Goal: Use online tool/utility: Use online tool/utility

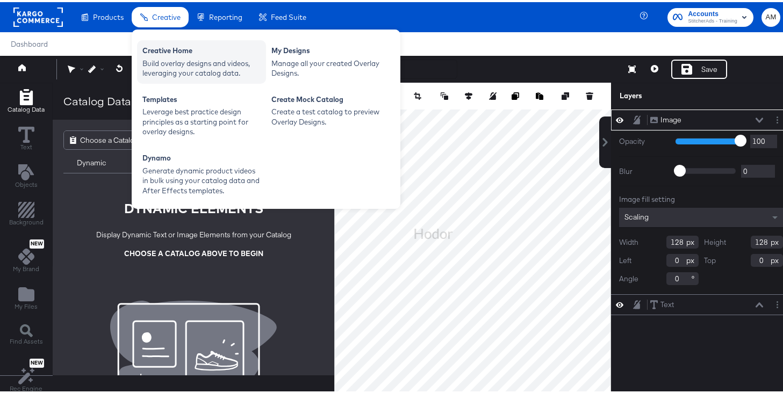
click at [163, 56] on div "Build overlay designs and videos, leveraging your catalog data." at bounding box center [201, 66] width 118 height 20
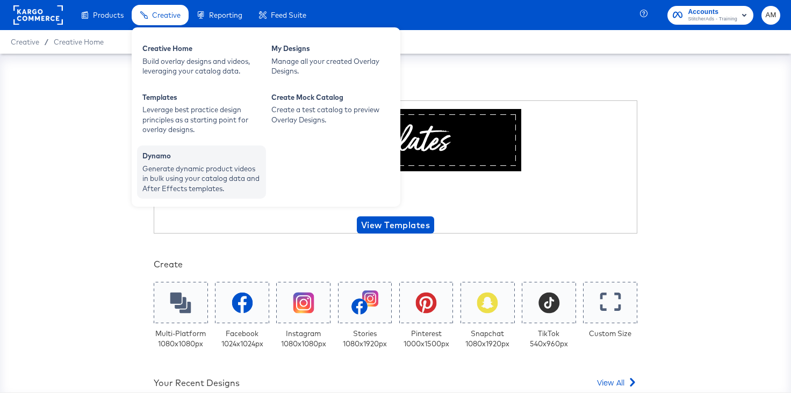
click at [188, 191] on div "Generate dynamic product videos in bulk using your catalog data and After Effec…" at bounding box center [201, 179] width 118 height 30
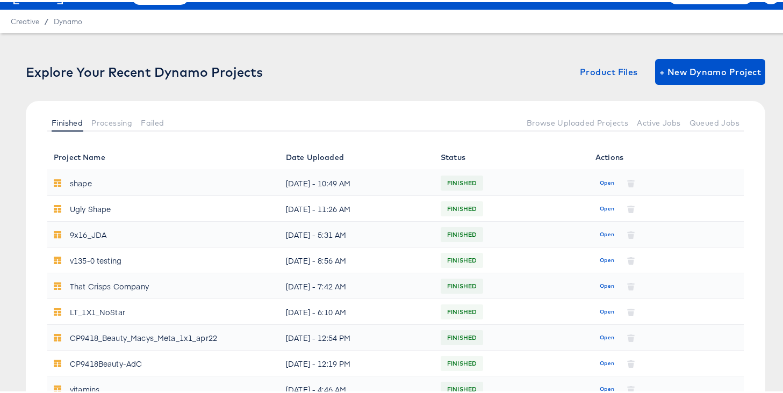
scroll to position [18, 0]
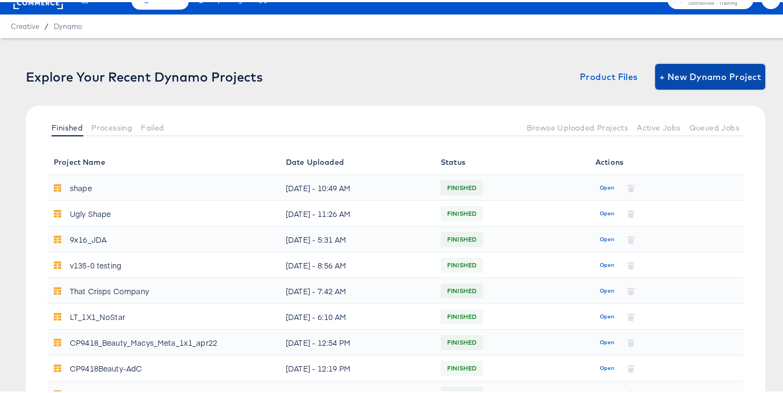
click at [685, 78] on span "+ New Dynamo Project" at bounding box center [710, 74] width 102 height 15
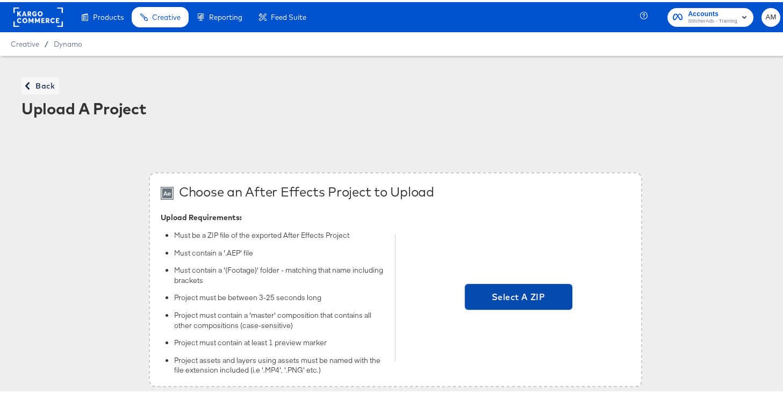
click at [510, 293] on span "Select A ZIP" at bounding box center [518, 294] width 99 height 15
click at [518, 296] on input "Select A ZIP" at bounding box center [518, 296] width 0 height 0
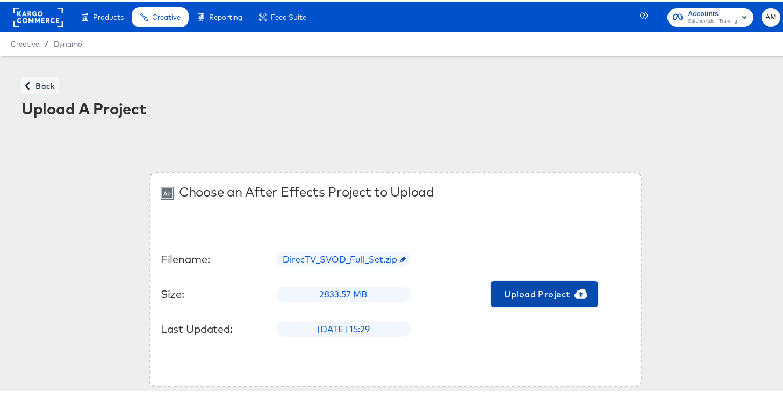
click at [527, 292] on span "Upload Project" at bounding box center [544, 292] width 99 height 15
